Goal: Transaction & Acquisition: Download file/media

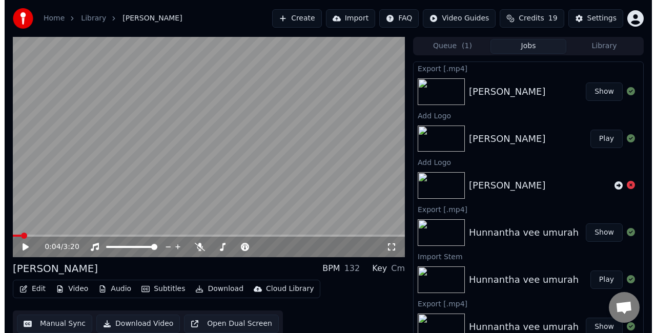
scroll to position [6, 0]
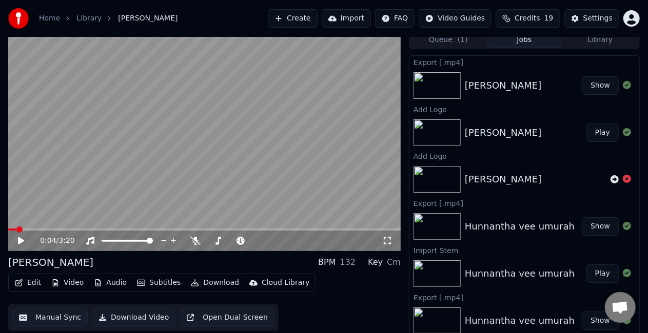
click at [314, 21] on button "Create" at bounding box center [293, 18] width 50 height 18
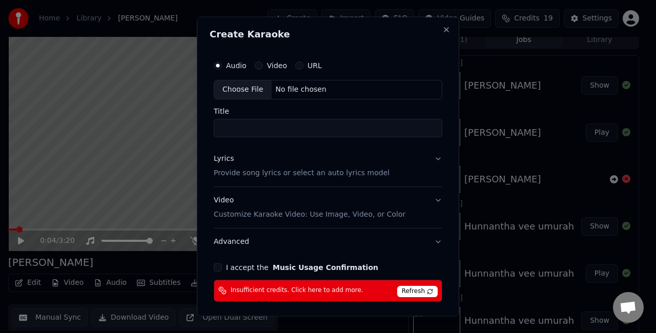
click at [244, 87] on div "Choose File" at bounding box center [242, 89] width 57 height 18
type input "**********"
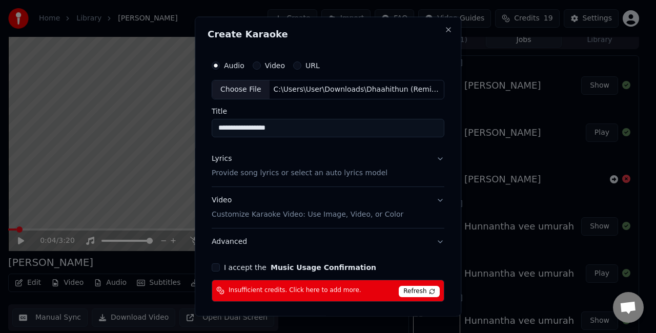
scroll to position [39, 0]
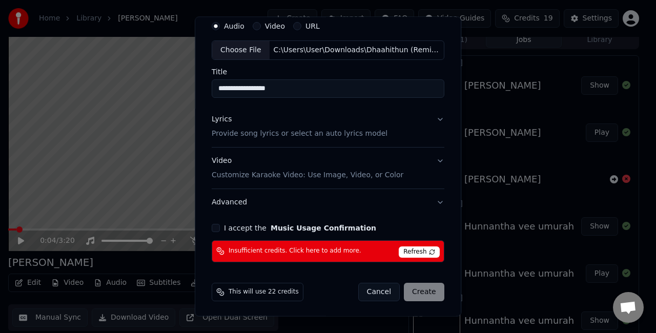
click at [219, 226] on button "I accept the Music Usage Confirmation" at bounding box center [216, 228] width 8 height 8
click at [413, 250] on span "Refresh" at bounding box center [419, 252] width 41 height 11
click at [416, 253] on span "Refresh" at bounding box center [419, 252] width 41 height 11
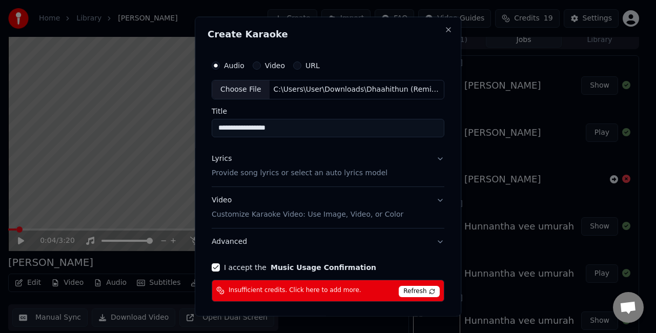
click at [430, 155] on button "Lyrics Provide song lyrics or select an auto lyrics model" at bounding box center [328, 165] width 233 height 41
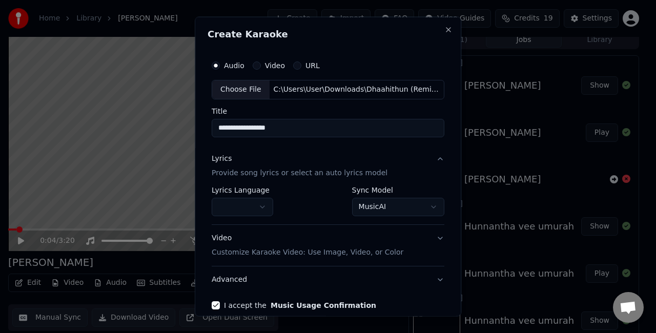
scroll to position [51, 0]
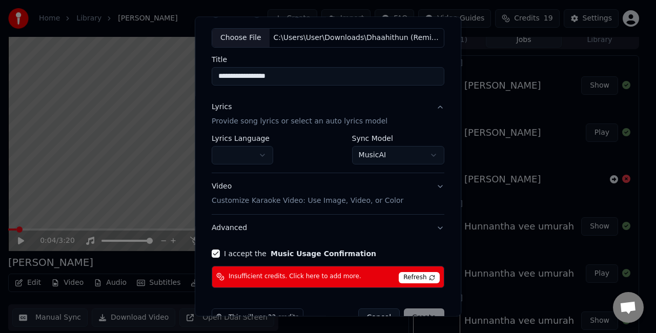
click at [427, 184] on button "Video Customize Karaoke Video: Use Image, Video, or Color" at bounding box center [328, 193] width 233 height 41
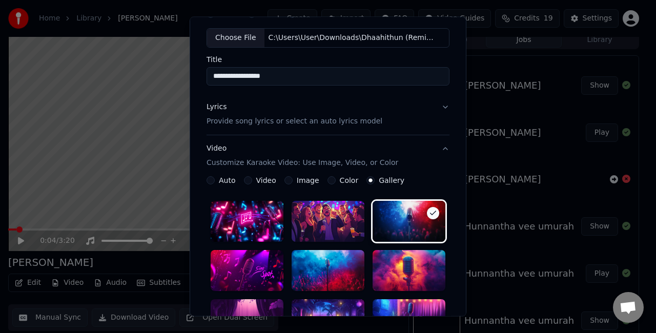
scroll to position [154, 0]
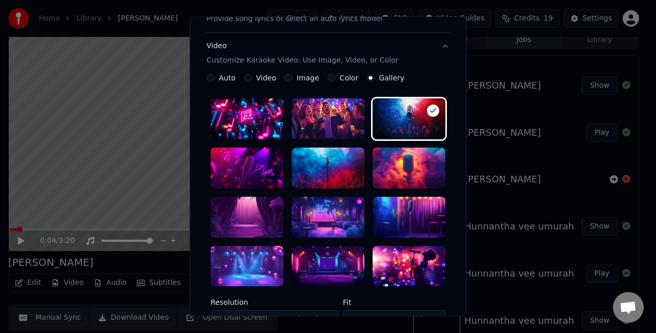
click at [344, 216] on div at bounding box center [328, 217] width 73 height 41
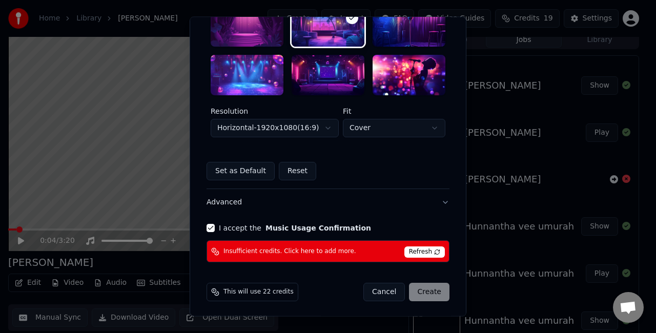
scroll to position [346, 0]
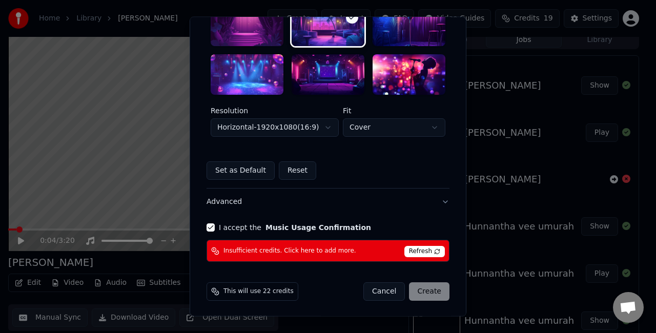
click at [432, 249] on span "Refresh" at bounding box center [425, 252] width 41 height 11
click at [434, 250] on span "Refresh" at bounding box center [425, 252] width 41 height 11
click at [239, 291] on span "This will use 22 credits" at bounding box center [259, 292] width 70 height 8
click at [387, 289] on button "Cancel" at bounding box center [385, 292] width 42 height 18
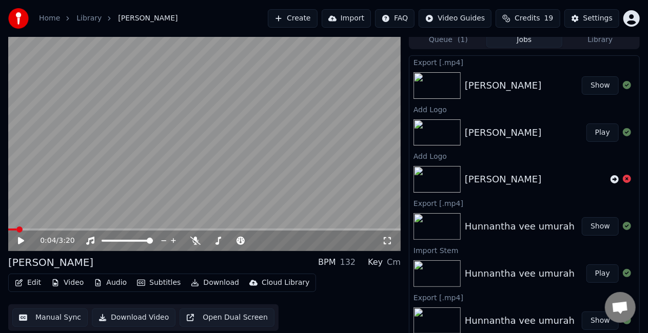
click at [314, 16] on button "Create" at bounding box center [293, 18] width 50 height 18
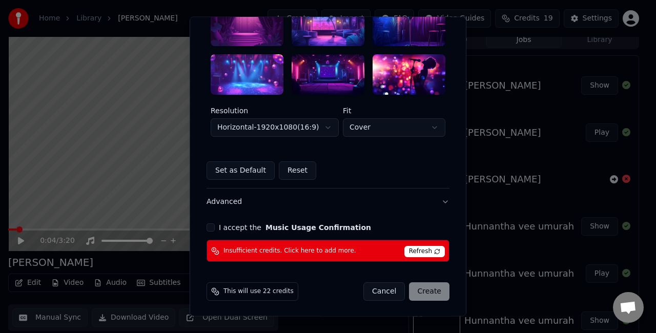
click at [207, 226] on button "I accept the Music Usage Confirmation" at bounding box center [211, 228] width 8 height 8
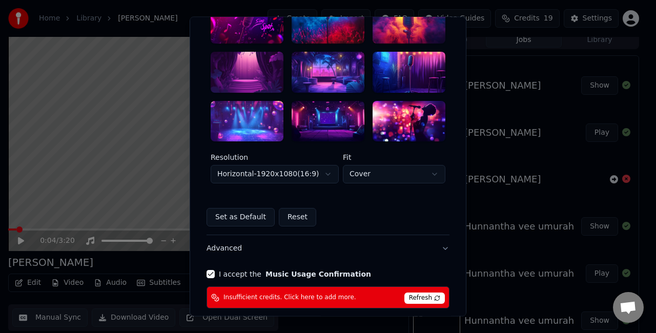
scroll to position [243, 0]
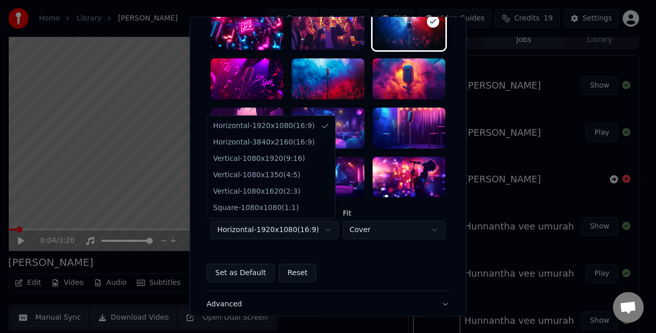
click at [318, 231] on body "**********" at bounding box center [324, 160] width 648 height 333
select select "*********"
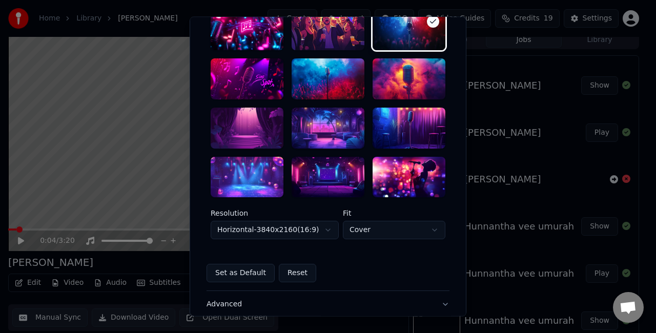
click at [373, 229] on body "**********" at bounding box center [324, 160] width 648 height 333
select select "****"
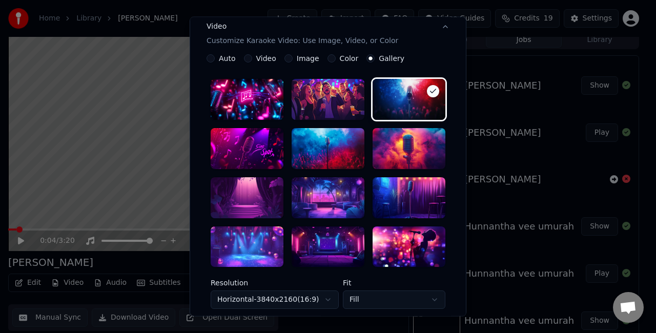
scroll to position [256, 0]
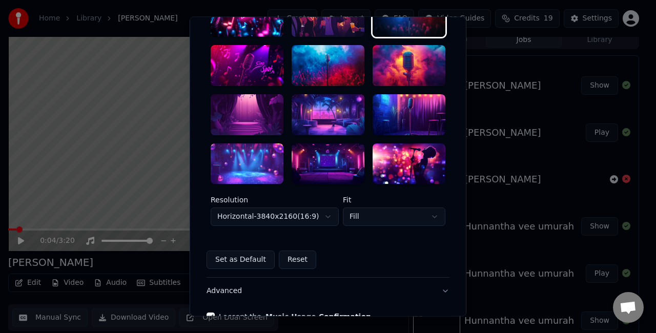
click at [265, 116] on div at bounding box center [247, 114] width 73 height 41
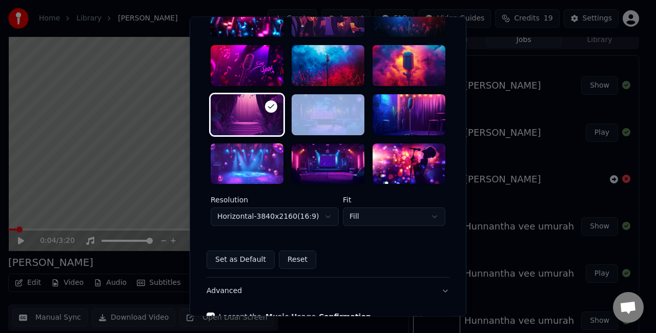
click at [265, 116] on div at bounding box center [247, 114] width 73 height 41
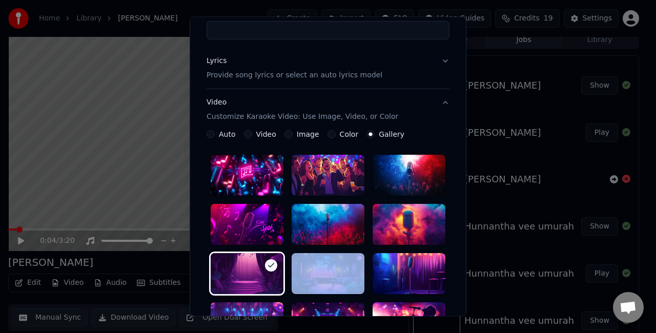
scroll to position [103, 0]
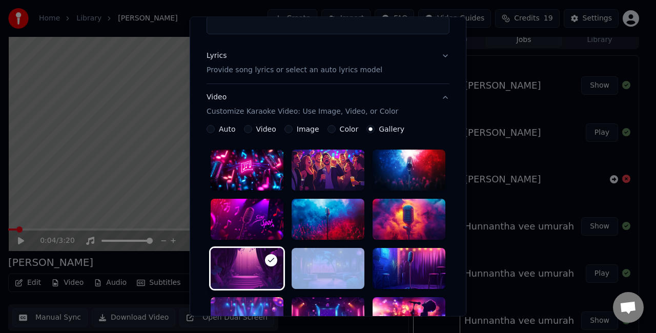
click at [439, 58] on button "Lyrics Provide song lyrics or select an auto lyrics model" at bounding box center [328, 63] width 243 height 41
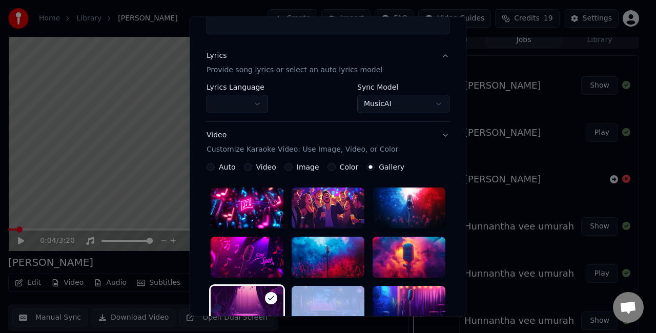
scroll to position [77, 0]
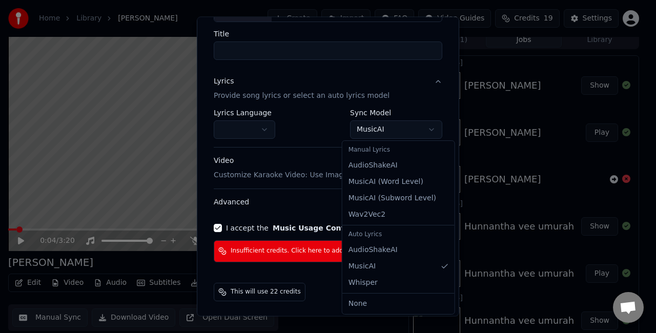
click at [391, 128] on body "**********" at bounding box center [324, 160] width 648 height 333
select select "**********"
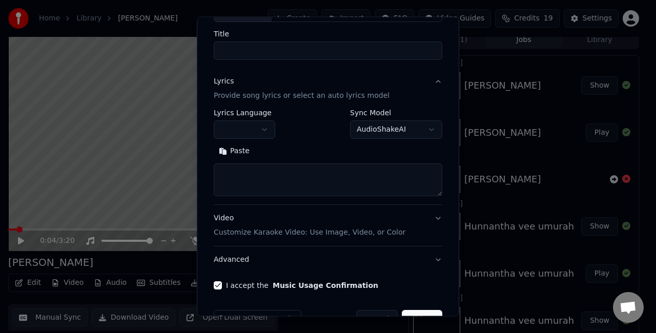
click at [297, 179] on textarea at bounding box center [328, 180] width 229 height 33
paste textarea "**********"
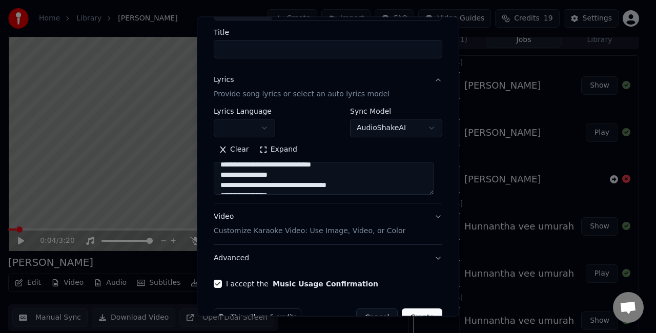
scroll to position [105, 0]
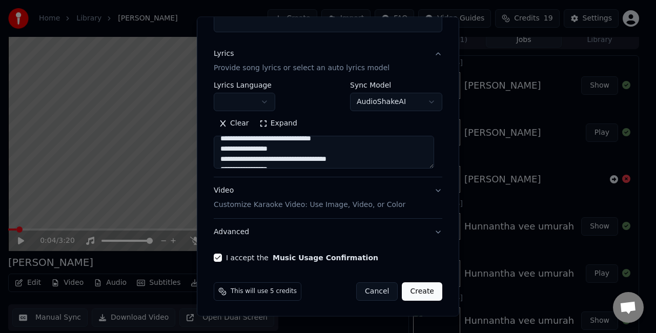
type textarea "**********"
click at [412, 288] on button "Create" at bounding box center [422, 291] width 41 height 18
select select
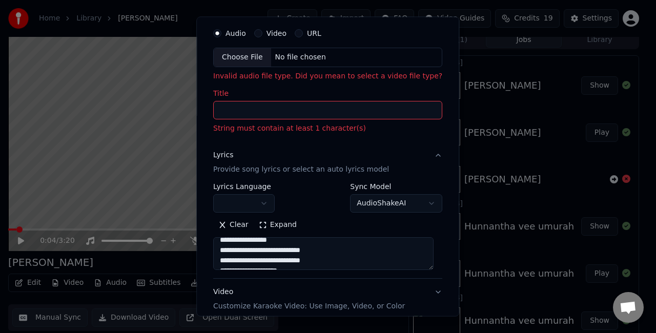
scroll to position [0, 0]
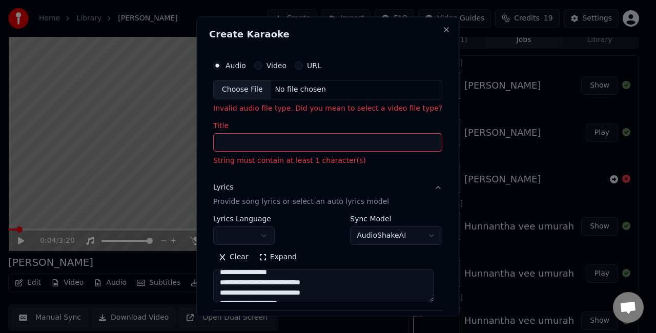
click at [232, 88] on div "Choose File" at bounding box center [242, 89] width 57 height 18
type input "**********"
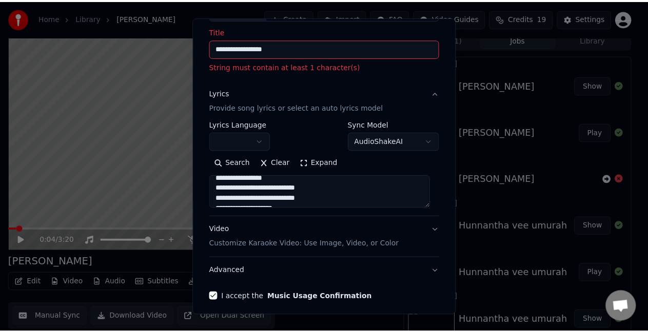
scroll to position [103, 0]
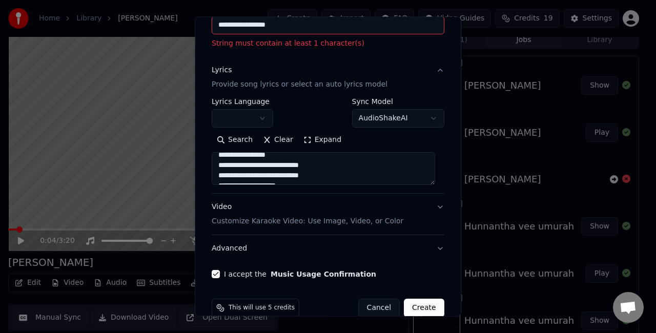
click at [414, 309] on button "Create" at bounding box center [424, 308] width 41 height 18
select select
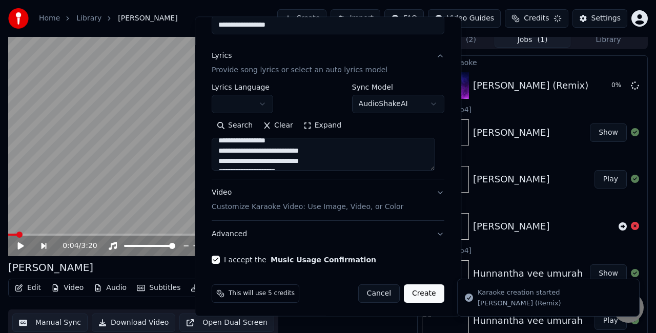
select select "**********"
select select
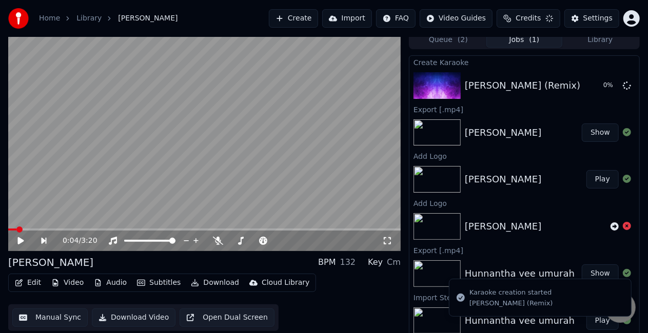
scroll to position [0, 0]
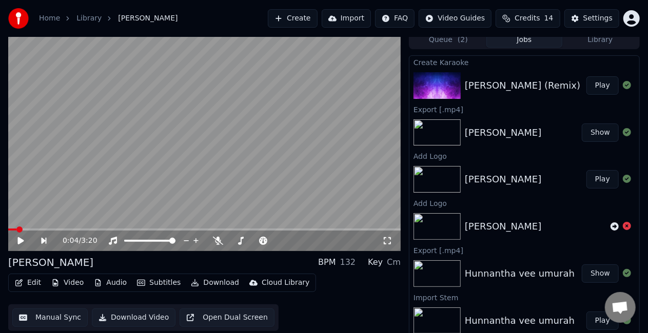
click at [604, 88] on button "Play" at bounding box center [602, 85] width 32 height 18
click at [19, 230] on span at bounding box center [204, 230] width 392 height 2
click at [34, 229] on span at bounding box center [204, 230] width 392 height 2
drag, startPoint x: 388, startPoint y: 244, endPoint x: 388, endPoint y: 253, distance: 8.7
click at [388, 244] on icon at bounding box center [387, 241] width 10 height 8
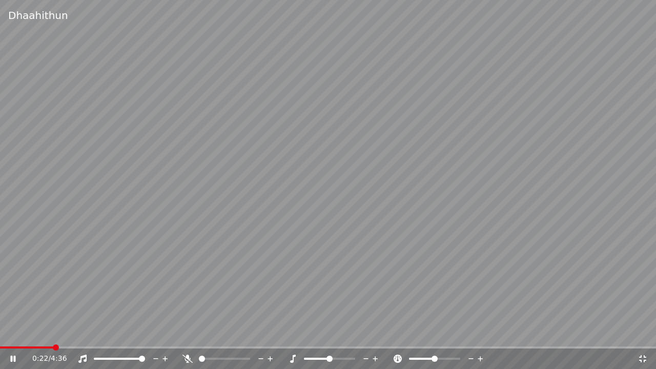
click at [642, 333] on icon at bounding box center [643, 359] width 10 height 8
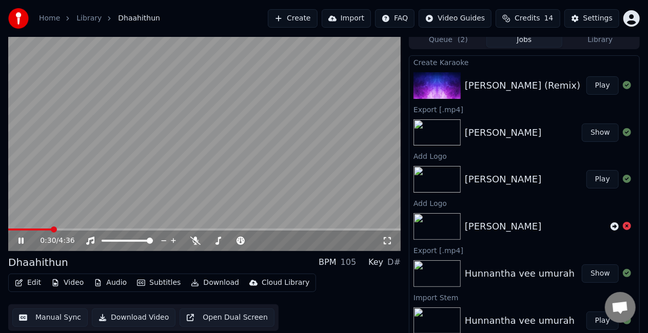
click at [62, 207] on video at bounding box center [204, 141] width 392 height 220
click at [82, 199] on video at bounding box center [204, 141] width 392 height 220
click at [43, 320] on button "Manual Sync" at bounding box center [49, 318] width 75 height 18
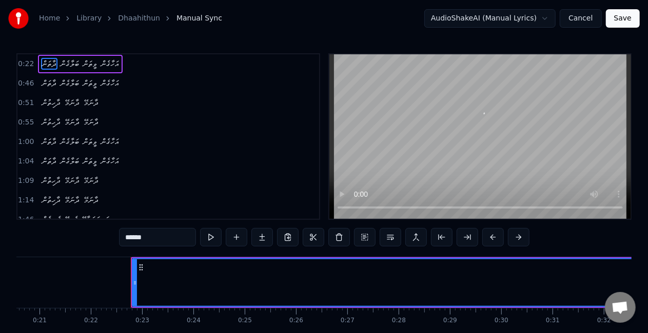
scroll to position [0, 1117]
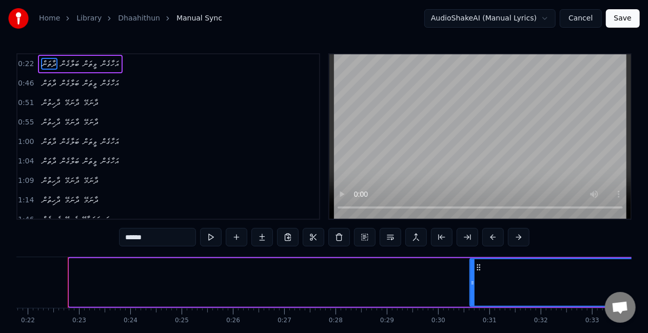
drag, startPoint x: 72, startPoint y: 286, endPoint x: 473, endPoint y: 298, distance: 400.6
click at [473, 298] on div at bounding box center [472, 282] width 4 height 47
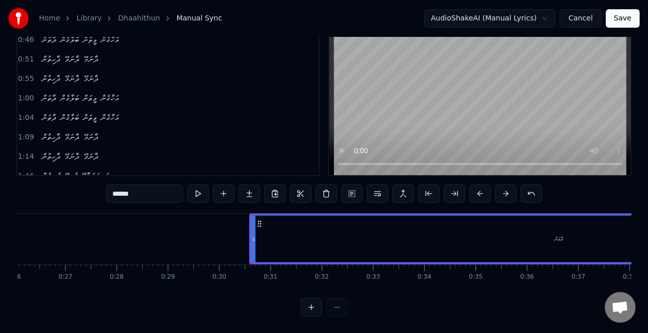
scroll to position [0, 1343]
click at [243, 233] on div "ދާތަން" at bounding box center [551, 239] width 617 height 49
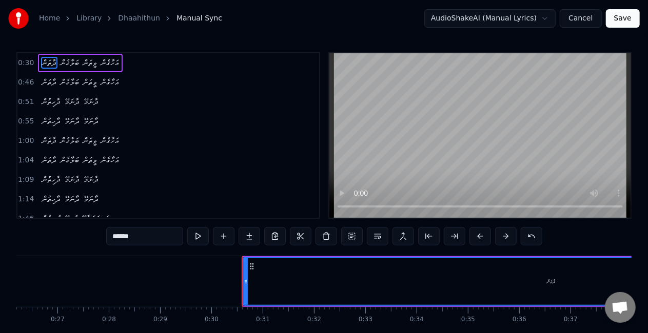
scroll to position [0, 0]
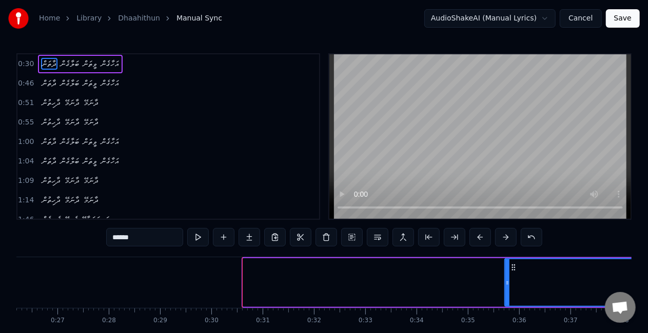
drag, startPoint x: 245, startPoint y: 278, endPoint x: 506, endPoint y: 279, distance: 260.5
click at [506, 279] on icon at bounding box center [507, 283] width 4 height 8
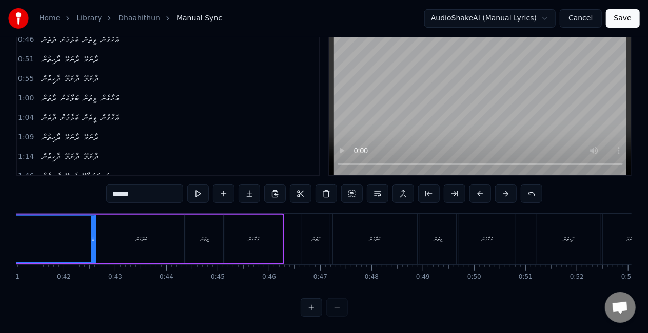
scroll to position [0, 1830]
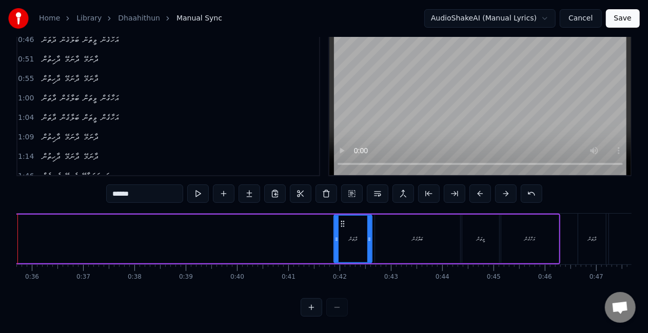
drag, startPoint x: 19, startPoint y: 229, endPoint x: 332, endPoint y: 235, distance: 312.8
click at [336, 240] on div at bounding box center [336, 239] width 4 height 47
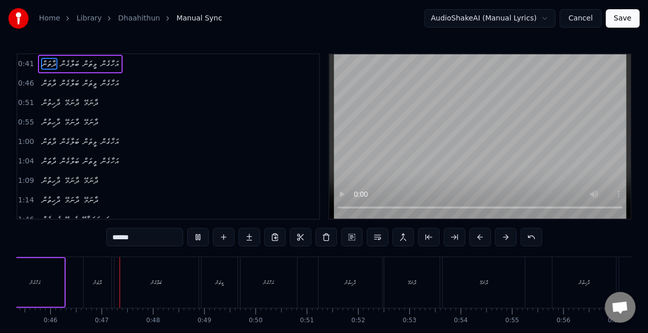
scroll to position [0, 2349]
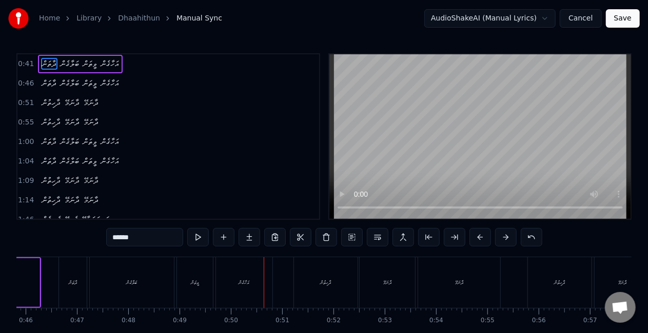
click at [612, 17] on button "Save" at bounding box center [622, 18] width 34 height 18
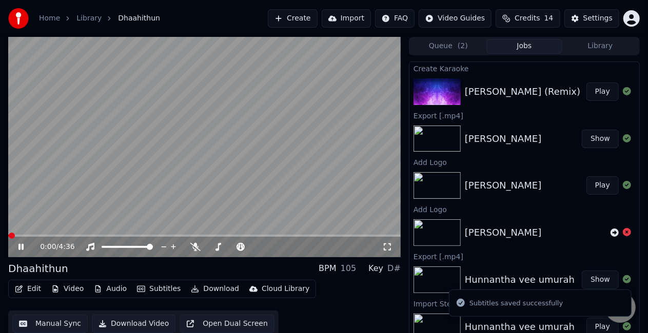
click at [592, 89] on button "Play" at bounding box center [602, 92] width 32 height 18
click at [23, 237] on div "0:00 / 4:36" at bounding box center [204, 247] width 392 height 21
click at [26, 235] on span at bounding box center [204, 236] width 392 height 2
click at [38, 236] on span at bounding box center [204, 236] width 392 height 2
click at [140, 183] on video at bounding box center [204, 147] width 392 height 220
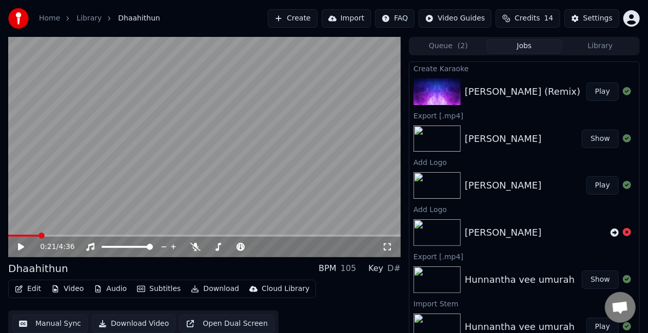
click at [140, 183] on video at bounding box center [204, 147] width 392 height 220
click at [154, 177] on video at bounding box center [204, 147] width 392 height 220
click at [254, 234] on video at bounding box center [204, 147] width 392 height 220
click at [258, 235] on span at bounding box center [204, 236] width 392 height 2
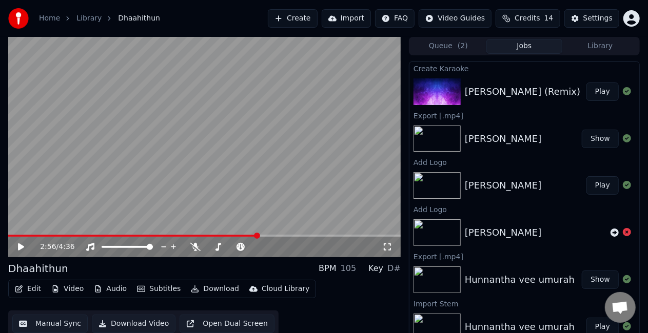
click at [276, 209] on video at bounding box center [204, 147] width 392 height 220
click at [270, 236] on span at bounding box center [204, 236] width 392 height 2
click at [280, 209] on video at bounding box center [204, 147] width 392 height 220
click at [279, 205] on video at bounding box center [204, 147] width 392 height 220
click at [255, 184] on video at bounding box center [204, 147] width 392 height 220
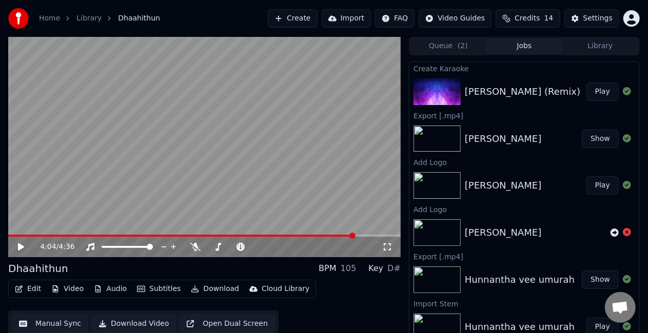
click at [31, 289] on button "Edit" at bounding box center [28, 289] width 34 height 14
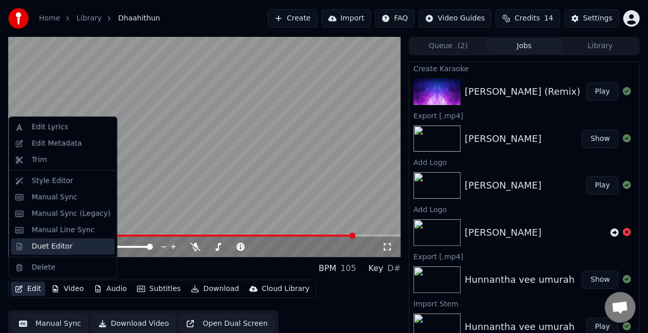
click at [49, 253] on div "Duet Editor" at bounding box center [63, 246] width 104 height 16
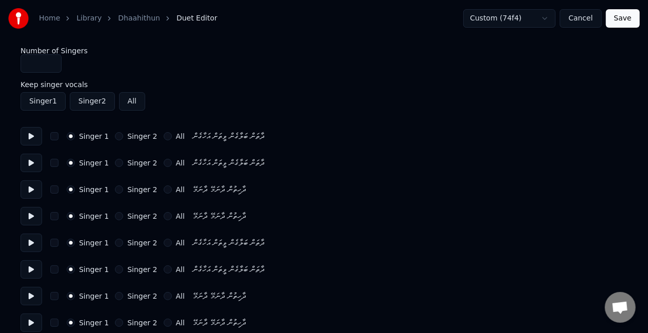
click at [115, 190] on button "Singer 2" at bounding box center [119, 190] width 8 height 8
click at [116, 216] on button "Singer 2" at bounding box center [119, 216] width 8 height 8
click at [72, 187] on button "Singer 1" at bounding box center [71, 190] width 8 height 8
click at [68, 212] on div "Singer 1 Singer 2 All ދާހިތުން ދާނަމޭ ދާނަމޭ" at bounding box center [324, 216] width 607 height 18
click at [70, 215] on button "Singer 1" at bounding box center [71, 216] width 8 height 8
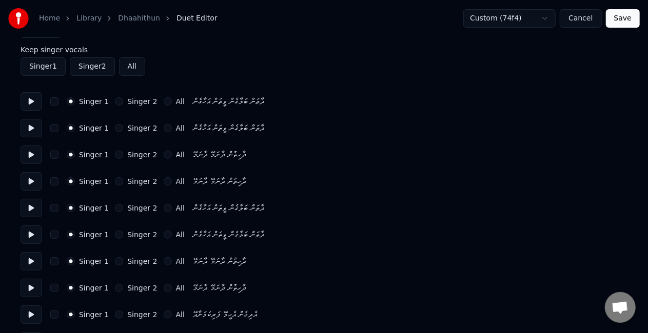
scroll to position [51, 0]
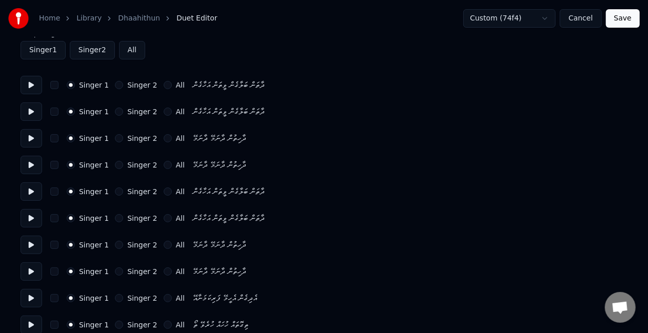
click at [115, 190] on button "Singer 2" at bounding box center [119, 192] width 8 height 8
click at [115, 218] on button "Singer 2" at bounding box center [119, 218] width 8 height 8
click at [115, 245] on button "Singer 2" at bounding box center [119, 245] width 8 height 8
click at [115, 274] on button "Singer 2" at bounding box center [119, 272] width 8 height 8
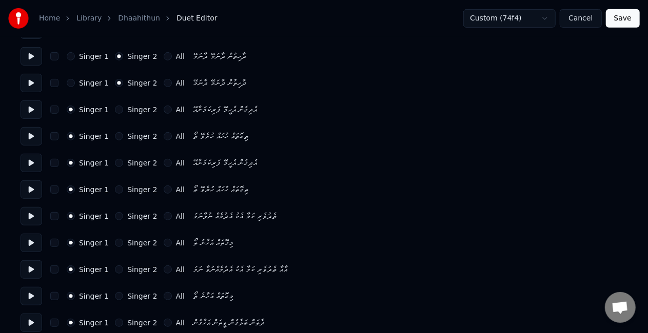
scroll to position [256, 0]
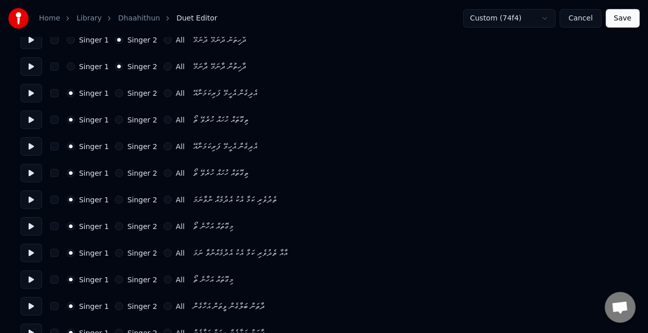
click at [115, 199] on button "Singer 2" at bounding box center [119, 200] width 8 height 8
click at [115, 226] on button "Singer 2" at bounding box center [119, 227] width 8 height 8
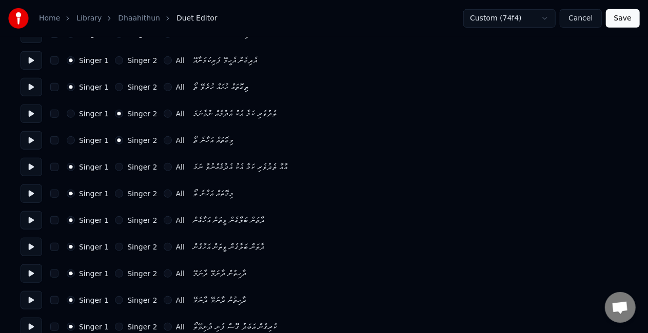
scroll to position [359, 0]
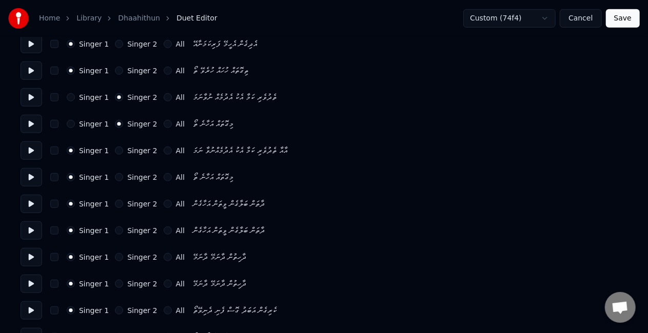
click at [116, 207] on button "Singer 2" at bounding box center [119, 204] width 8 height 8
click at [115, 230] on button "Singer 2" at bounding box center [119, 231] width 8 height 8
click at [115, 257] on button "Singer 2" at bounding box center [119, 257] width 8 height 8
click at [115, 283] on button "Singer 2" at bounding box center [119, 284] width 8 height 8
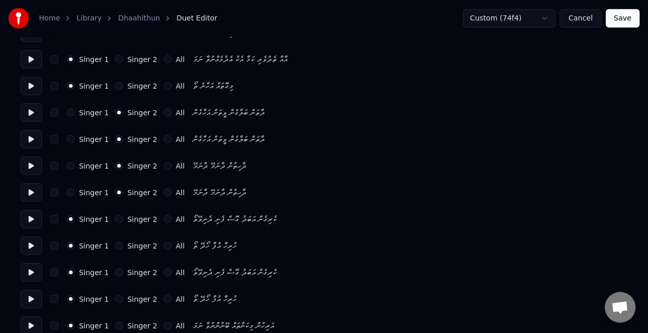
scroll to position [461, 0]
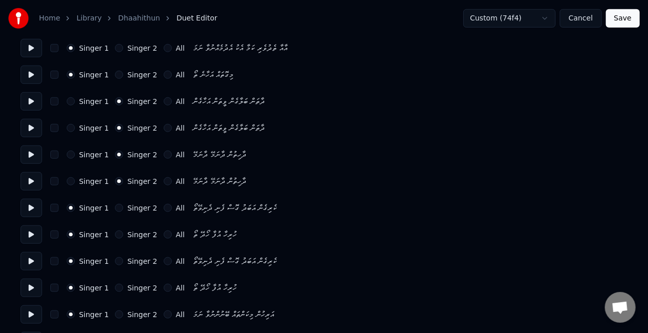
click at [164, 154] on button "All" at bounding box center [168, 155] width 8 height 8
click at [164, 179] on button "All" at bounding box center [168, 181] width 8 height 8
click at [115, 207] on button "Singer 2" at bounding box center [119, 208] width 8 height 8
click at [115, 233] on button "Singer 2" at bounding box center [119, 235] width 8 height 8
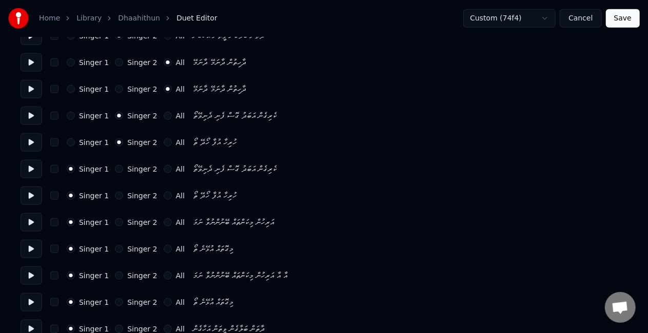
scroll to position [513, 0]
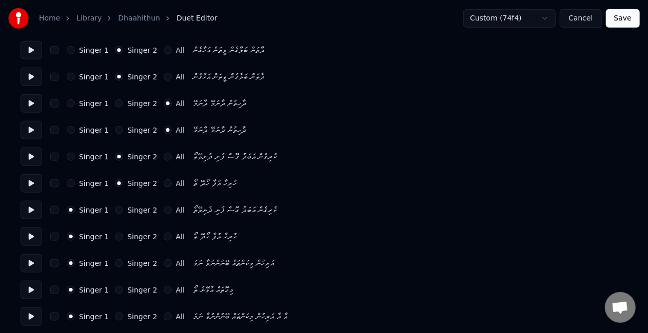
click at [117, 209] on button "Singer 2" at bounding box center [119, 210] width 8 height 8
click at [116, 235] on button "Singer 2" at bounding box center [119, 237] width 8 height 8
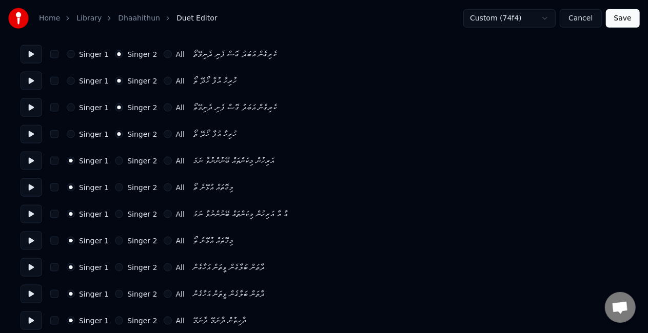
scroll to position [649, 0]
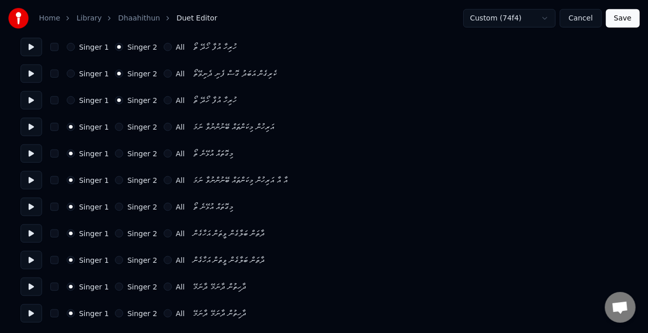
click at [117, 234] on button "Singer 2" at bounding box center [119, 234] width 8 height 8
click at [115, 258] on button "Singer 2" at bounding box center [119, 260] width 8 height 8
click at [164, 285] on button "All" at bounding box center [168, 287] width 8 height 8
drag, startPoint x: 159, startPoint y: 313, endPoint x: 164, endPoint y: 308, distance: 7.3
click at [164, 313] on button "All" at bounding box center [168, 314] width 8 height 8
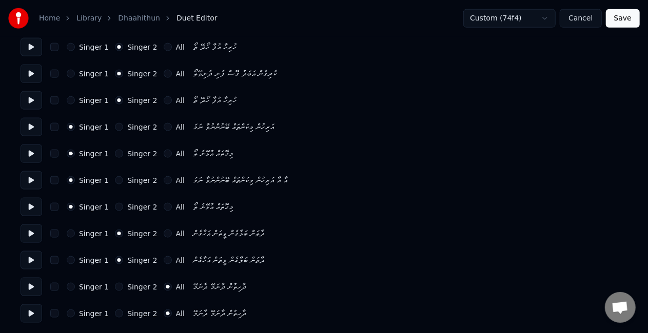
click at [620, 16] on button "Save" at bounding box center [622, 18] width 34 height 18
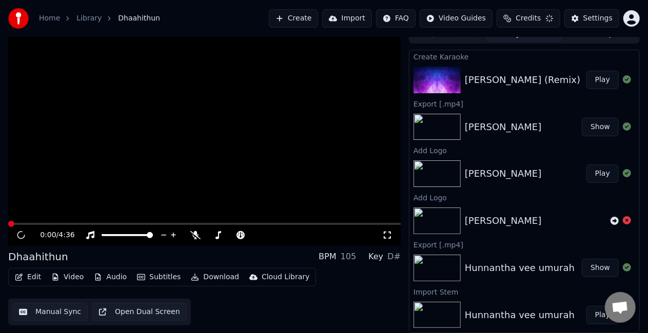
scroll to position [11, 0]
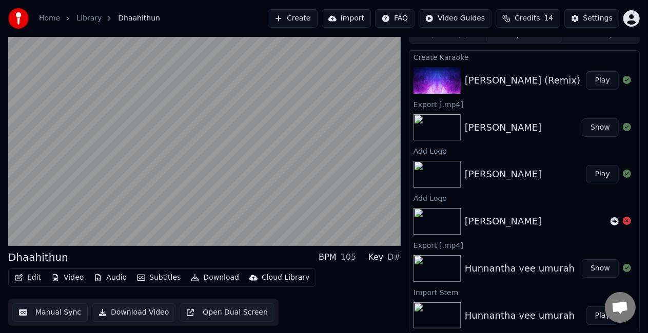
click at [594, 77] on button "Play" at bounding box center [602, 80] width 32 height 18
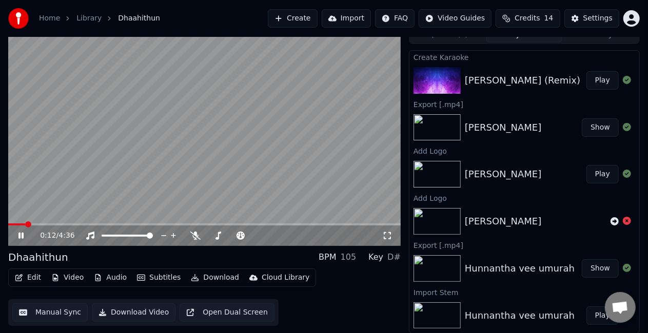
click at [25, 224] on span at bounding box center [204, 225] width 392 height 2
click at [39, 224] on span at bounding box center [204, 225] width 392 height 2
click at [135, 224] on span at bounding box center [204, 225] width 392 height 2
click at [147, 225] on span at bounding box center [204, 225] width 392 height 2
click at [161, 226] on span at bounding box center [204, 225] width 392 height 2
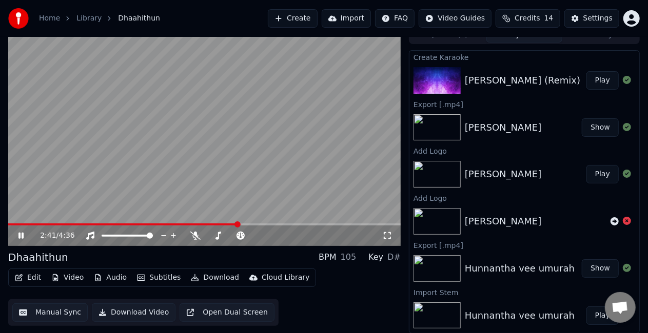
click at [22, 233] on icon at bounding box center [20, 236] width 5 height 6
click at [233, 224] on span at bounding box center [123, 225] width 230 height 2
click at [225, 224] on span at bounding box center [116, 225] width 217 height 2
click at [229, 144] on video at bounding box center [204, 136] width 392 height 220
click at [24, 233] on icon at bounding box center [28, 236] width 24 height 8
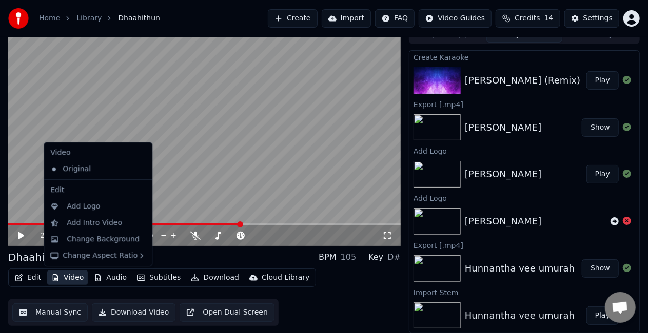
click at [78, 275] on button "Video" at bounding box center [67, 278] width 41 height 14
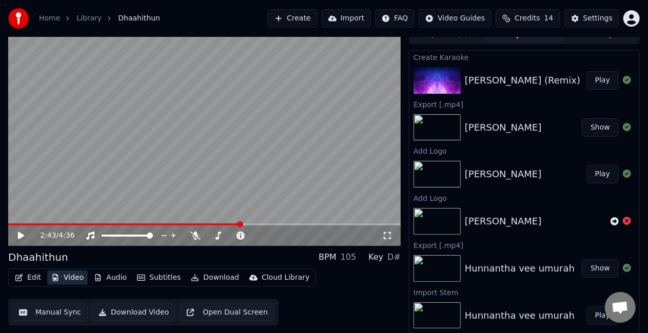
click at [78, 275] on button "Video" at bounding box center [67, 278] width 41 height 14
click at [117, 314] on button "Download Video" at bounding box center [134, 313] width 84 height 18
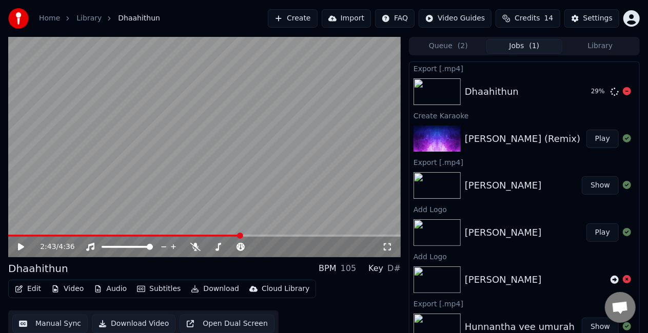
click at [622, 90] on div "29 %" at bounding box center [608, 92] width 52 height 12
click at [617, 76] on div "[PERSON_NAME]" at bounding box center [619, 75] width 33 height 14
click at [622, 90] on icon at bounding box center [626, 91] width 8 height 8
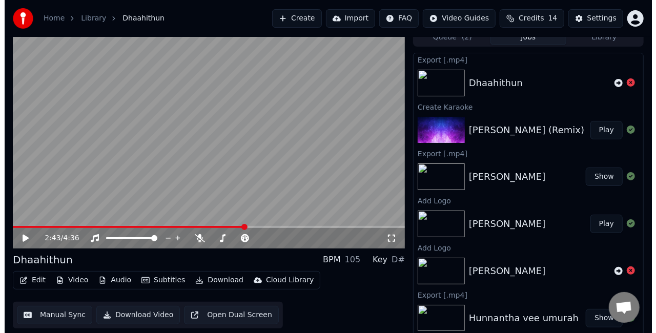
scroll to position [11, 0]
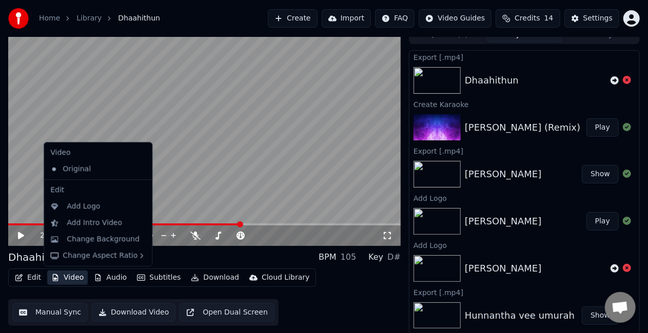
click at [67, 278] on button "Video" at bounding box center [67, 278] width 41 height 14
click at [82, 208] on div "Add Logo" at bounding box center [83, 206] width 33 height 10
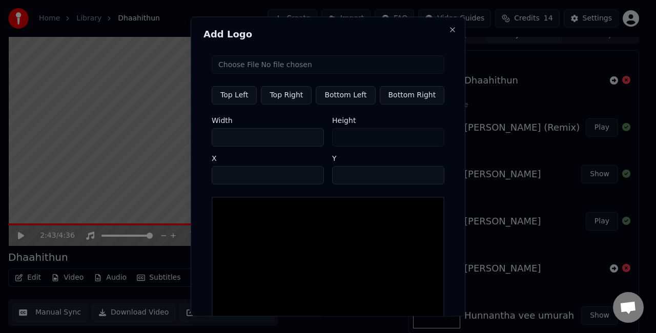
click at [246, 67] on input "file" at bounding box center [328, 64] width 233 height 18
type input "**********"
drag, startPoint x: 257, startPoint y: 132, endPoint x: 214, endPoint y: 132, distance: 43.6
click at [214, 132] on input "***" at bounding box center [268, 137] width 112 height 18
type input "*"
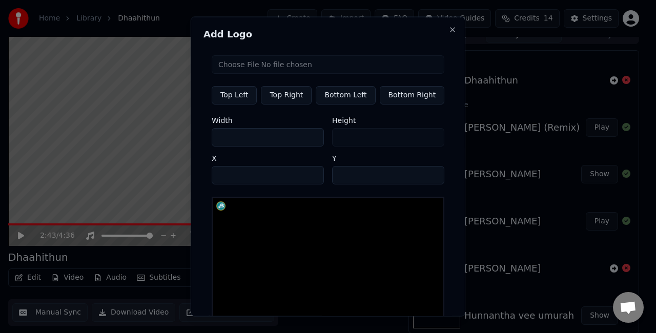
type input "*"
type input "**"
type input "***"
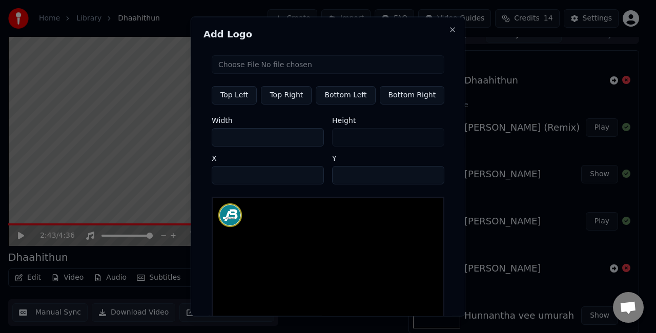
type input "***"
click at [289, 205] on div at bounding box center [328, 262] width 233 height 131
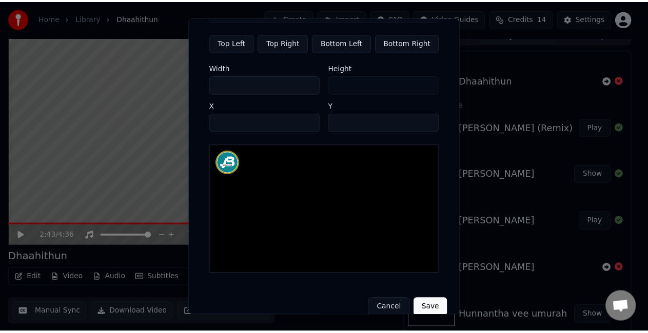
scroll to position [59, 0]
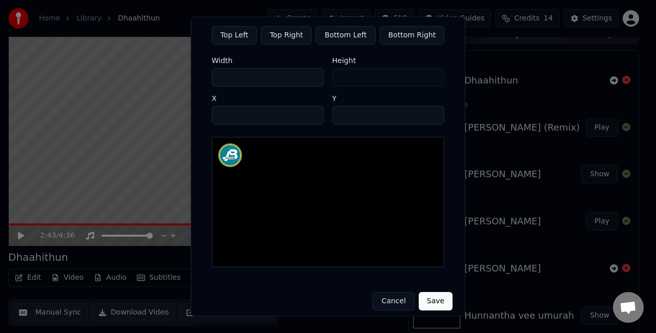
click at [437, 295] on button "Save" at bounding box center [436, 302] width 34 height 18
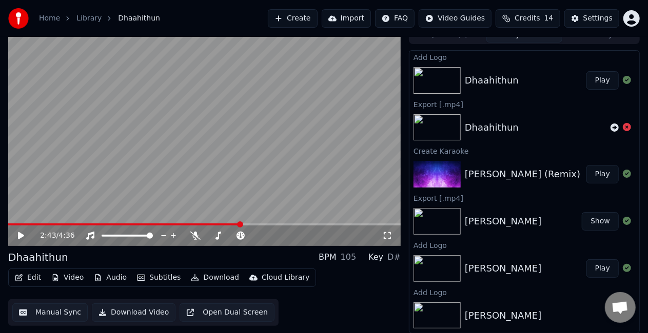
click at [593, 79] on button "Play" at bounding box center [602, 80] width 32 height 18
click at [40, 225] on span at bounding box center [204, 225] width 392 height 2
click at [65, 224] on span at bounding box center [204, 225] width 392 height 2
drag, startPoint x: 389, startPoint y: 234, endPoint x: 390, endPoint y: 246, distance: 11.8
click at [390, 234] on icon at bounding box center [387, 236] width 10 height 8
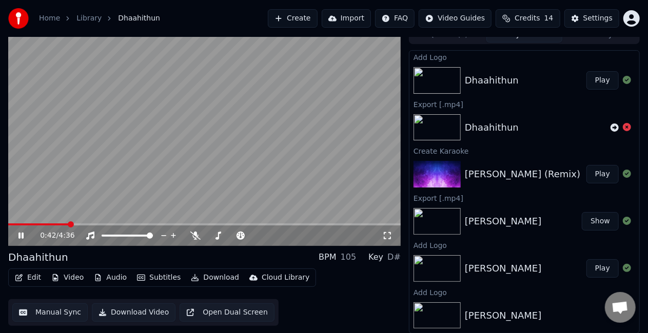
scroll to position [6, 0]
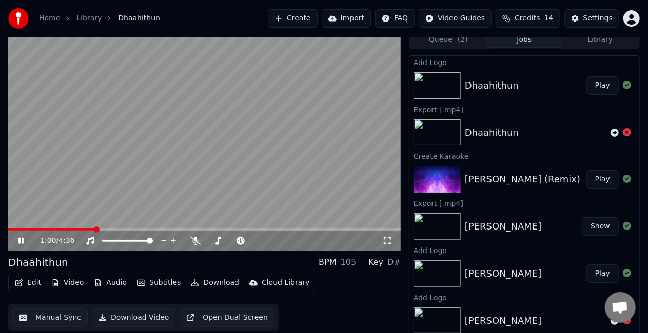
click at [188, 173] on video at bounding box center [204, 141] width 392 height 220
click at [205, 284] on button "Download" at bounding box center [215, 283] width 56 height 14
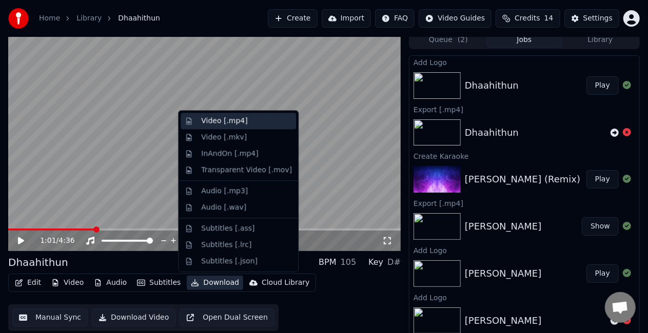
click at [201, 119] on div "Video [.mp4]" at bounding box center [224, 121] width 46 height 10
